Goal: Task Accomplishment & Management: Use online tool/utility

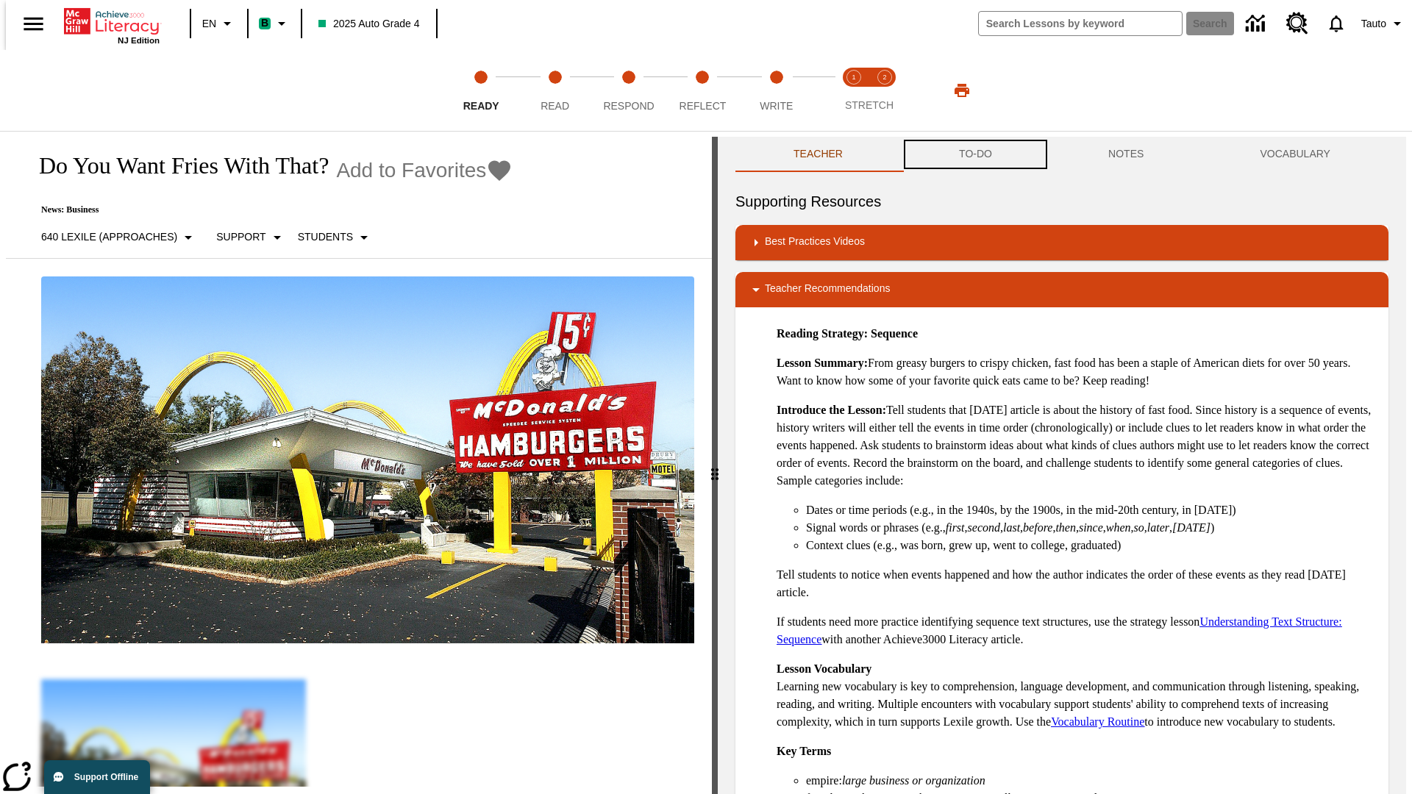
click at [974, 154] on button "TO-DO" at bounding box center [975, 154] width 149 height 35
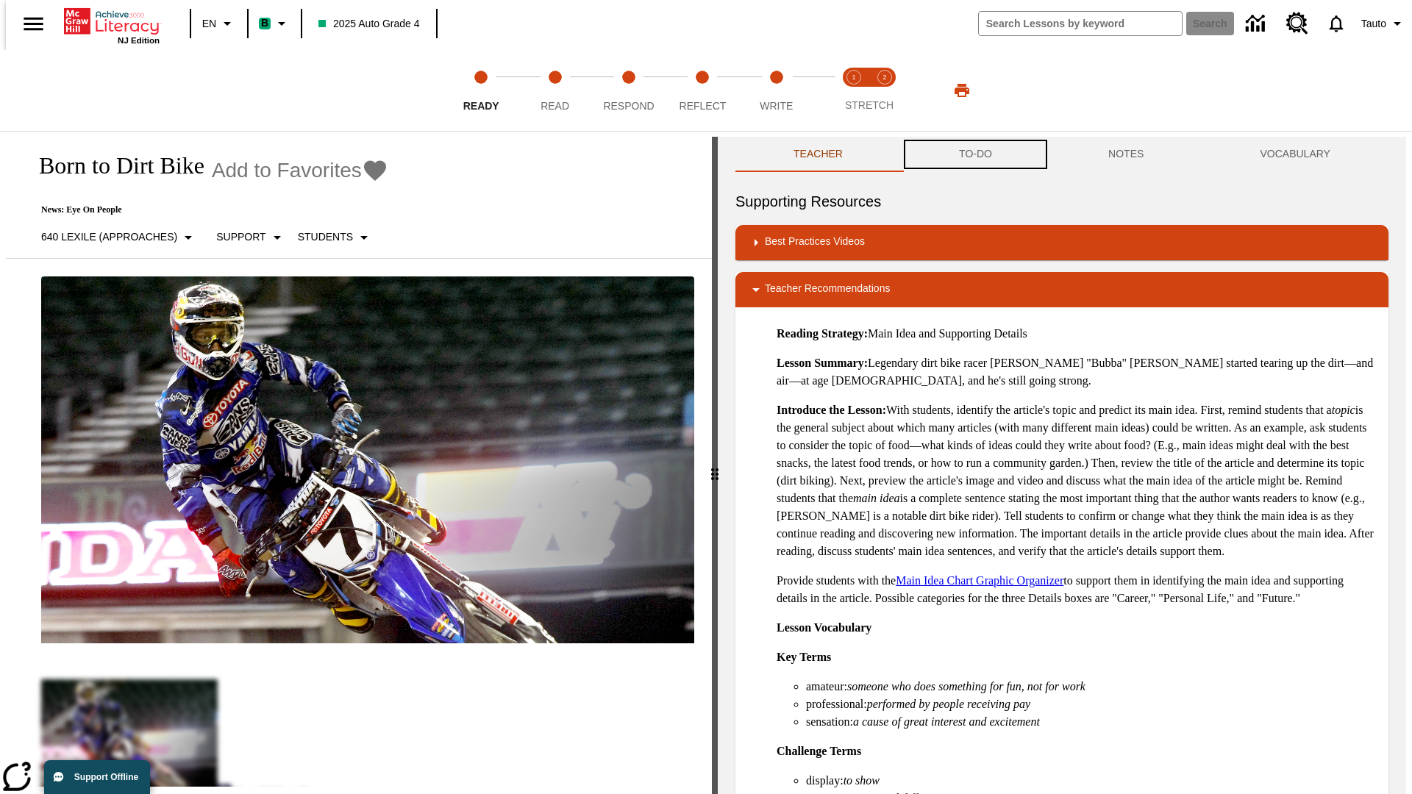
click at [974, 154] on button "TO-DO" at bounding box center [975, 154] width 149 height 35
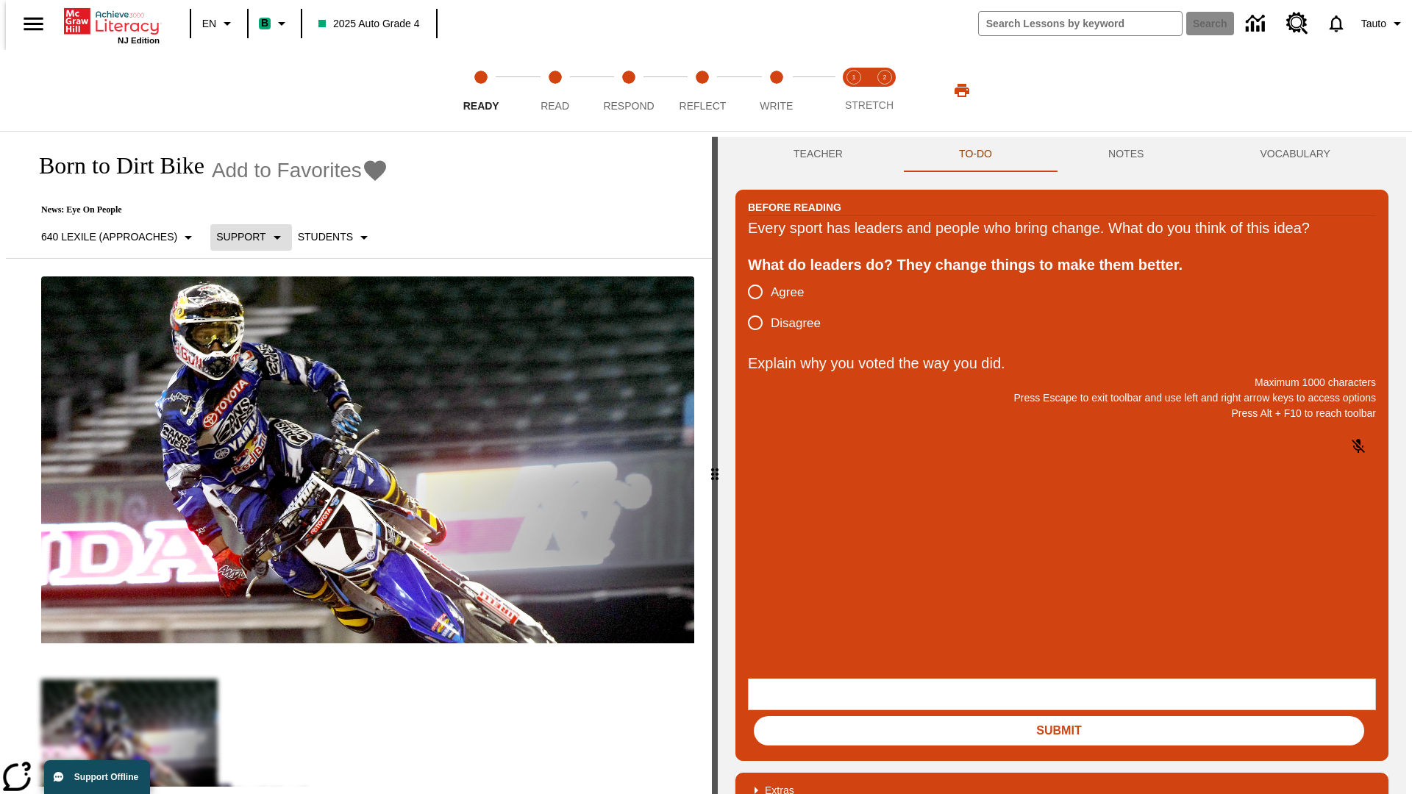
click at [244, 237] on p "Support" at bounding box center [240, 236] width 49 height 15
click at [260, 323] on p "Support" at bounding box center [260, 322] width 87 height 15
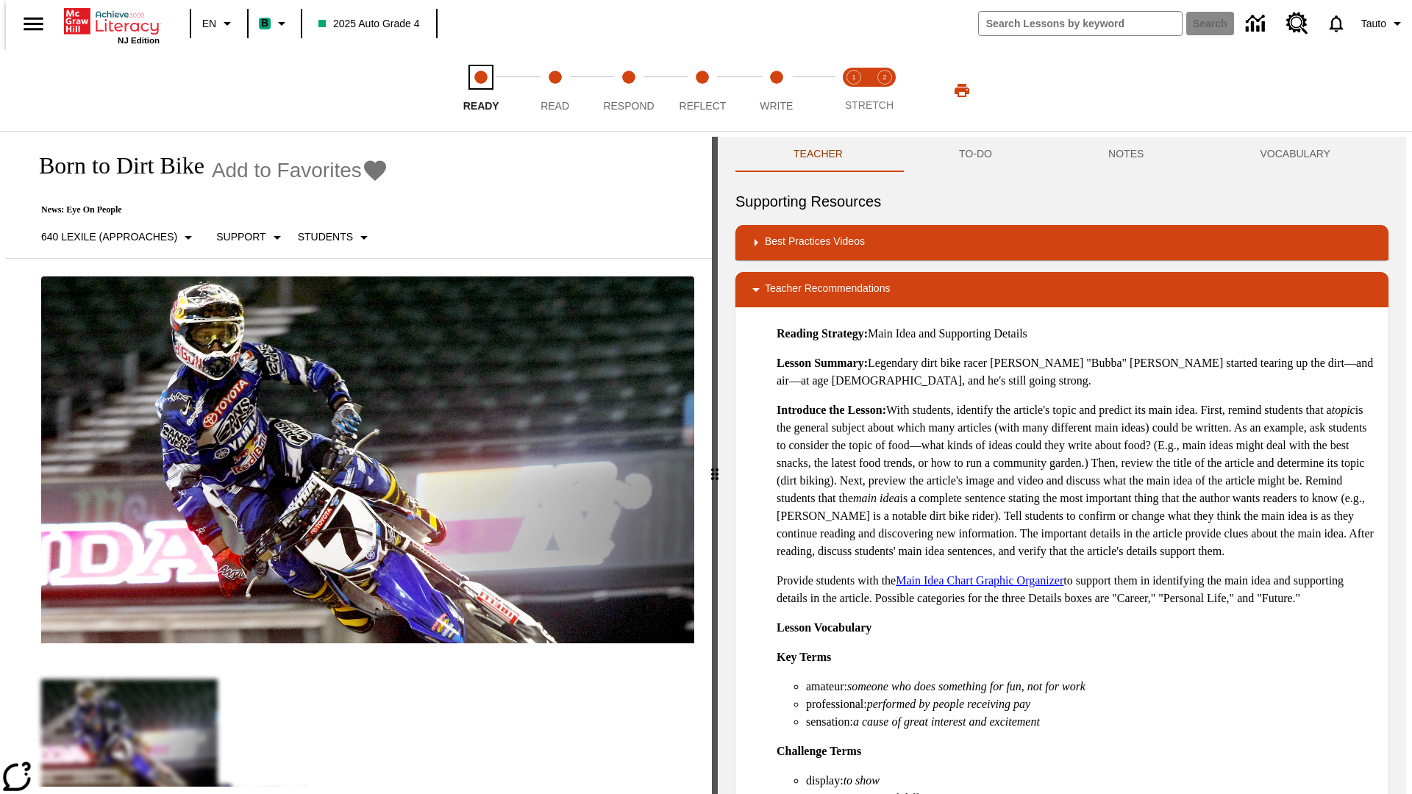
click at [481, 90] on span "Ready" at bounding box center [481, 100] width 36 height 26
click at [974, 154] on button "TO-DO" at bounding box center [975, 154] width 149 height 35
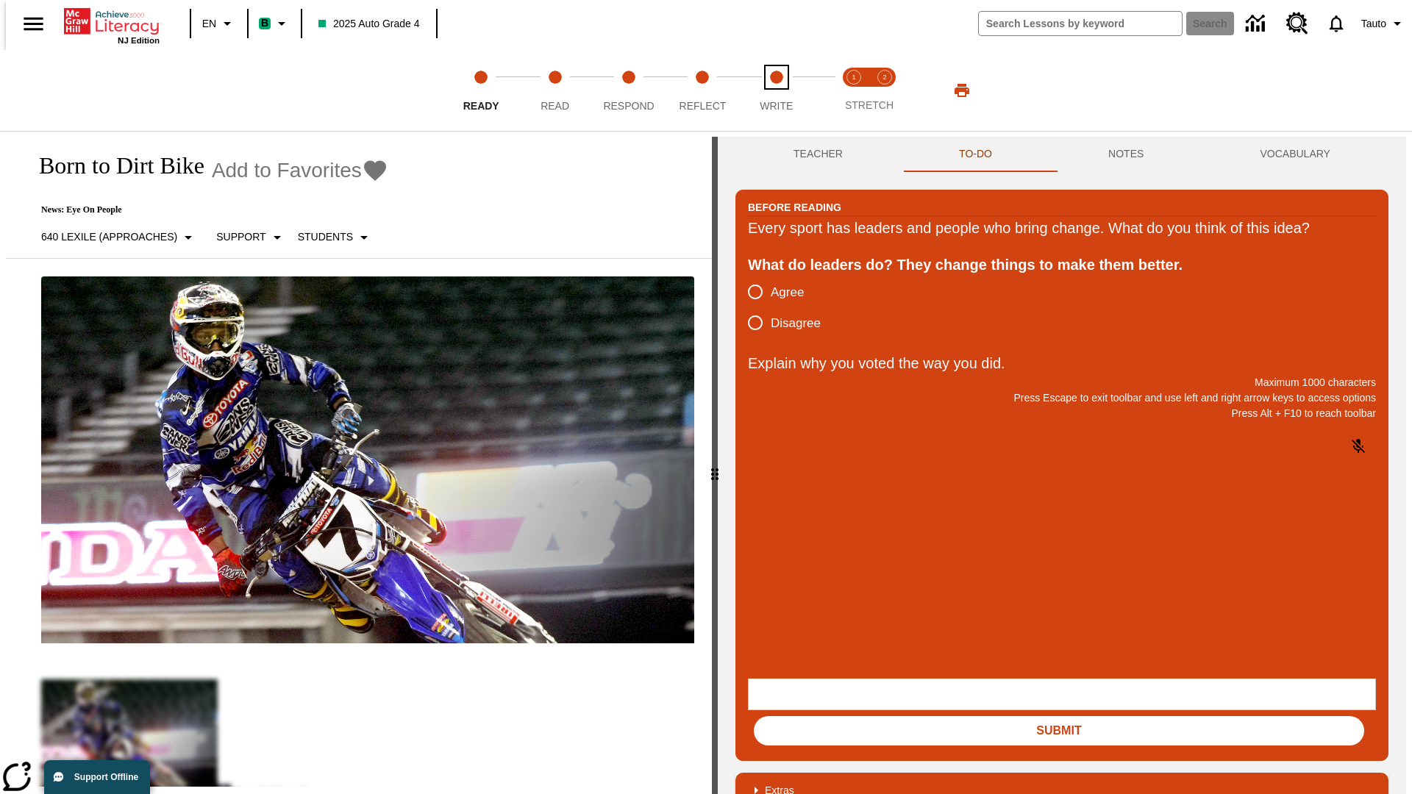
click at [776, 90] on span "Write" at bounding box center [775, 100] width 33 height 26
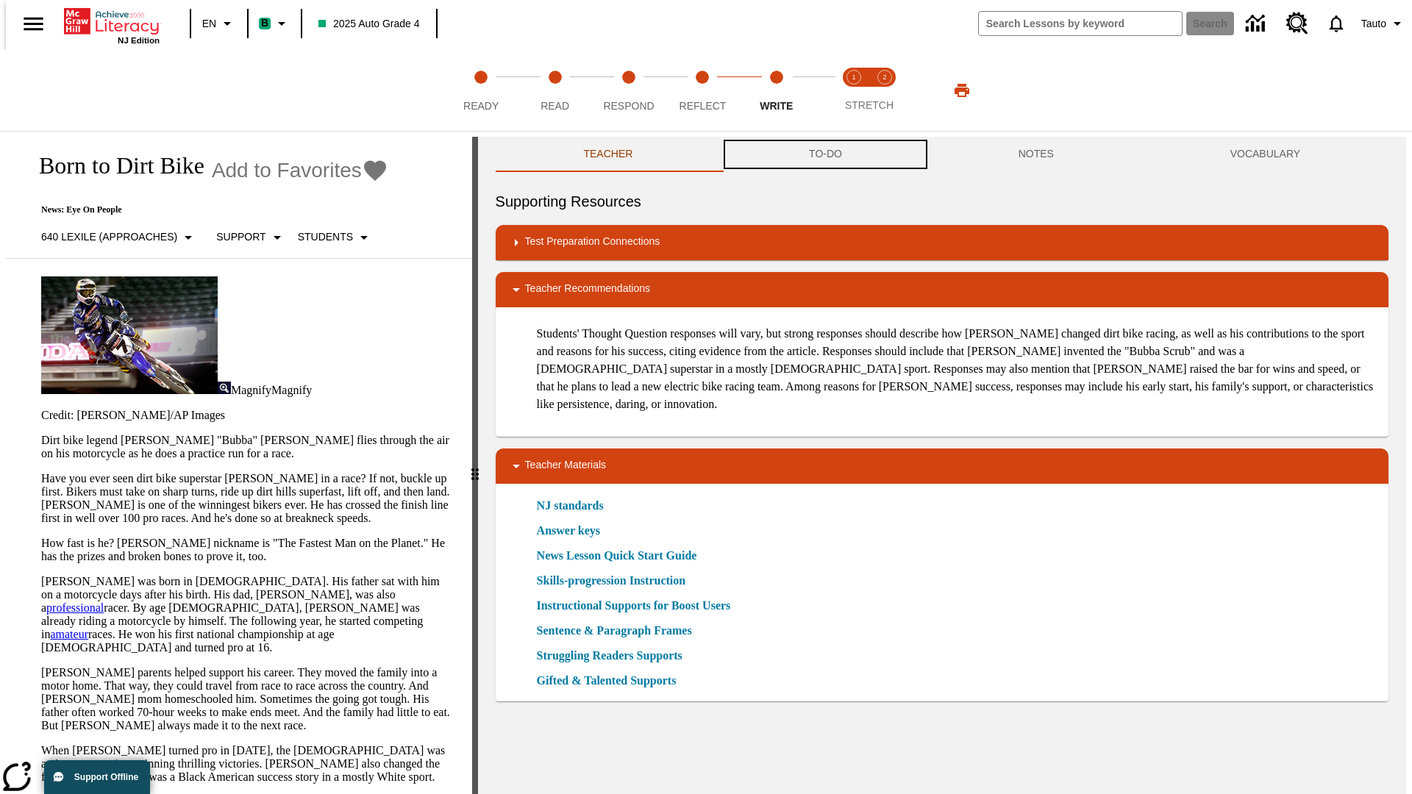
scroll to position [1, 0]
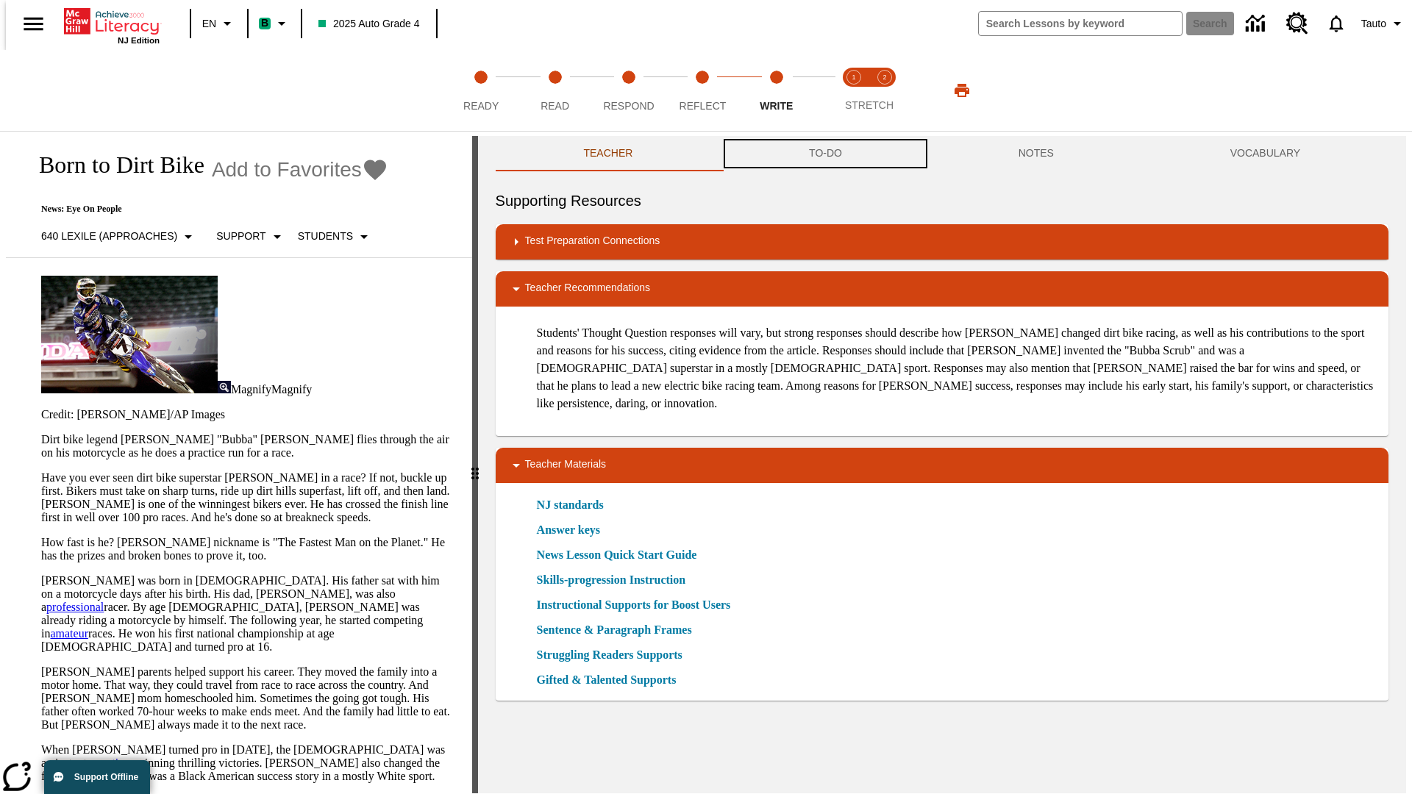
click at [824, 154] on button "TO-DO" at bounding box center [825, 153] width 210 height 35
